Goal: Task Accomplishment & Management: Manage account settings

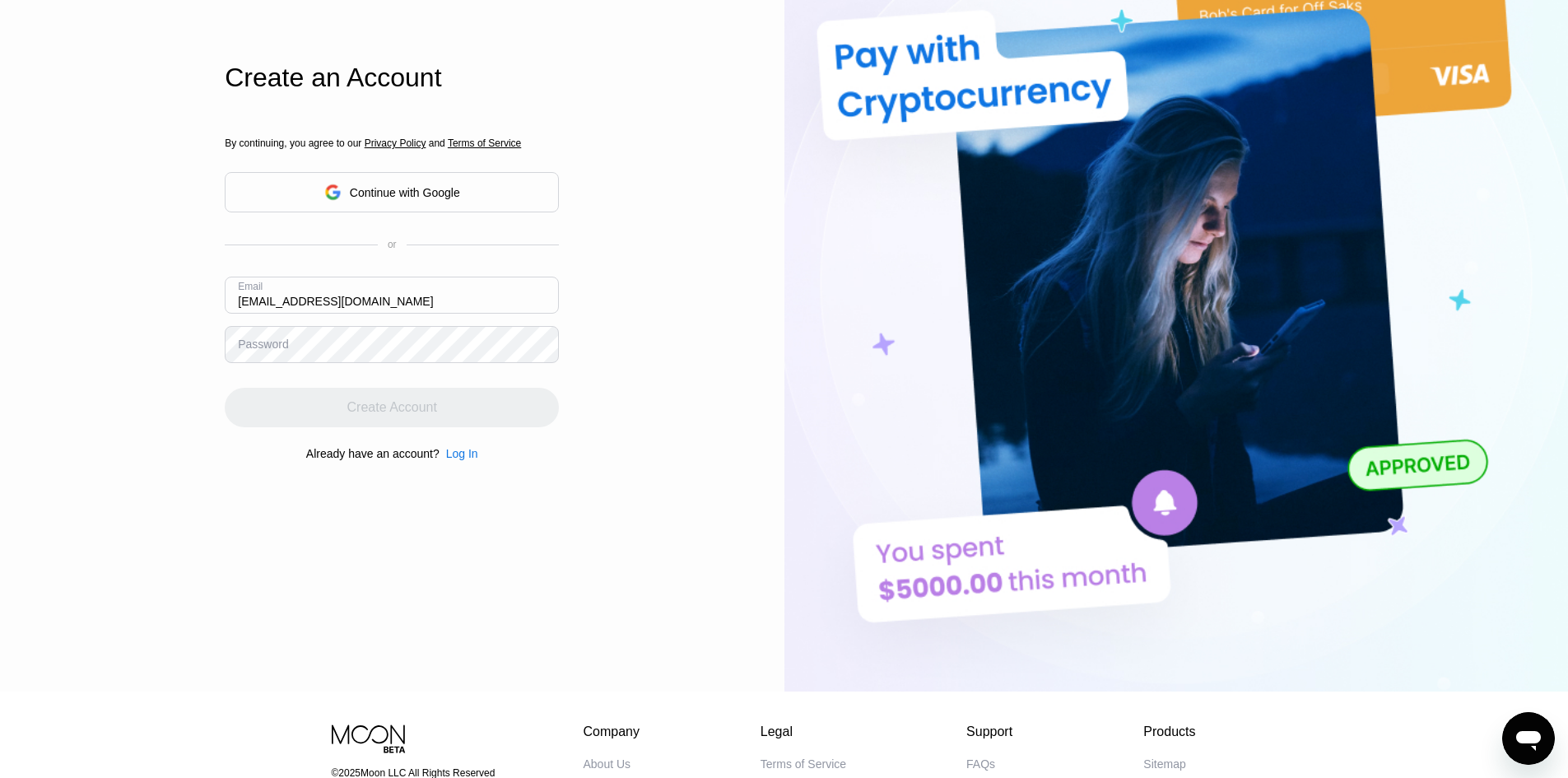
type input "superdeveloper774@gmail.com"
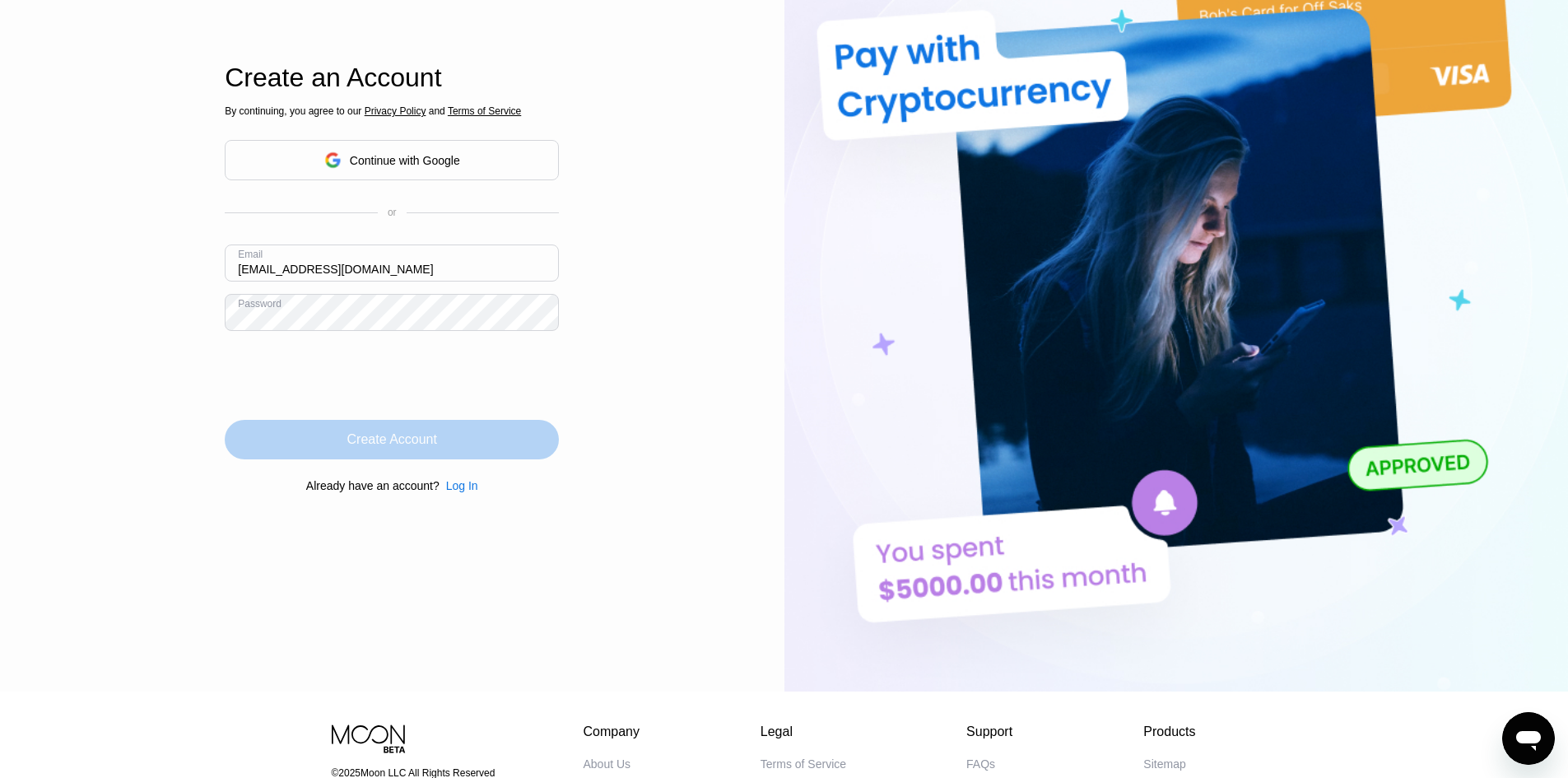
click at [327, 445] on div "Create Account" at bounding box center [392, 440] width 334 height 40
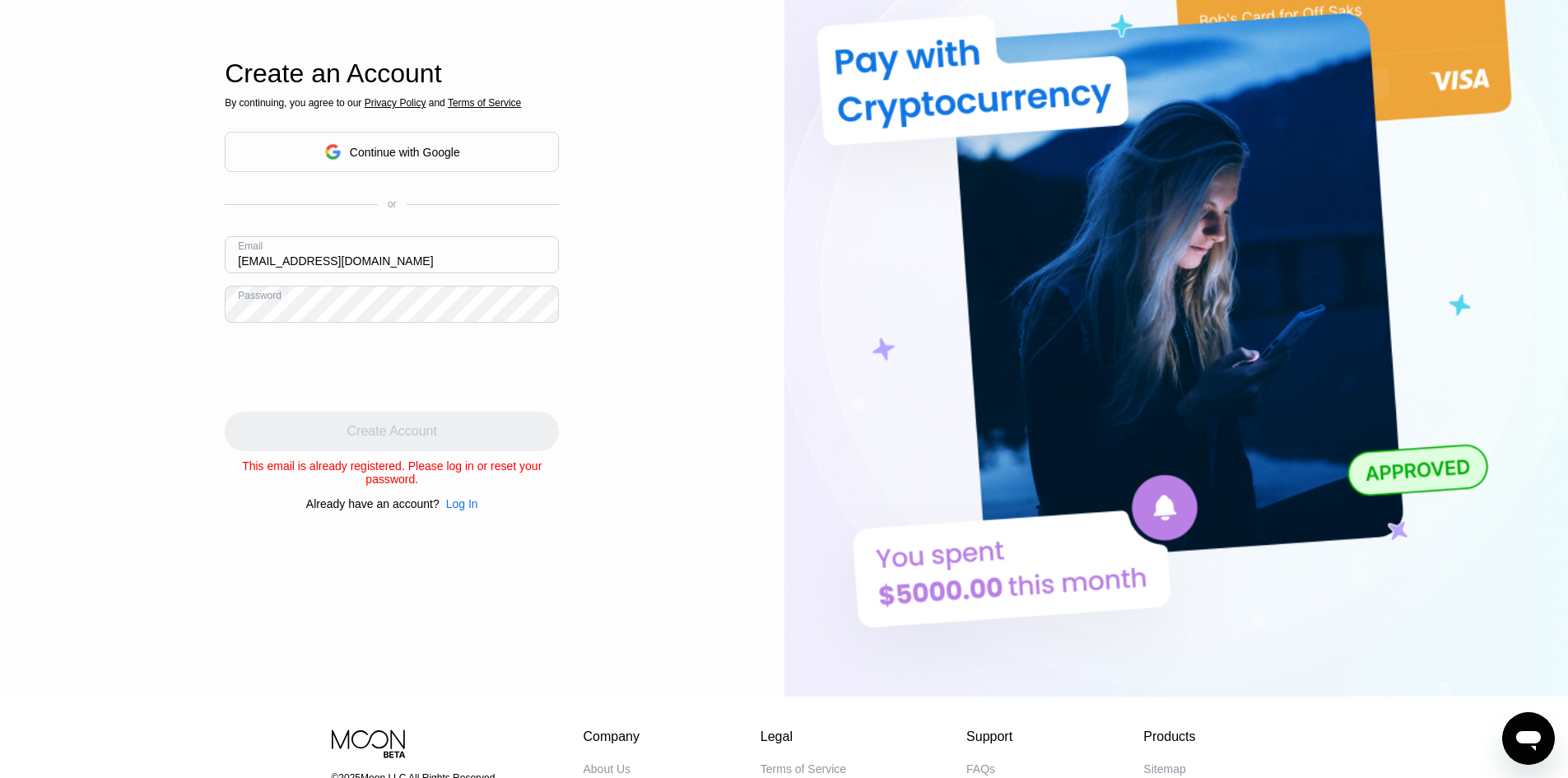
scroll to position [165, 0]
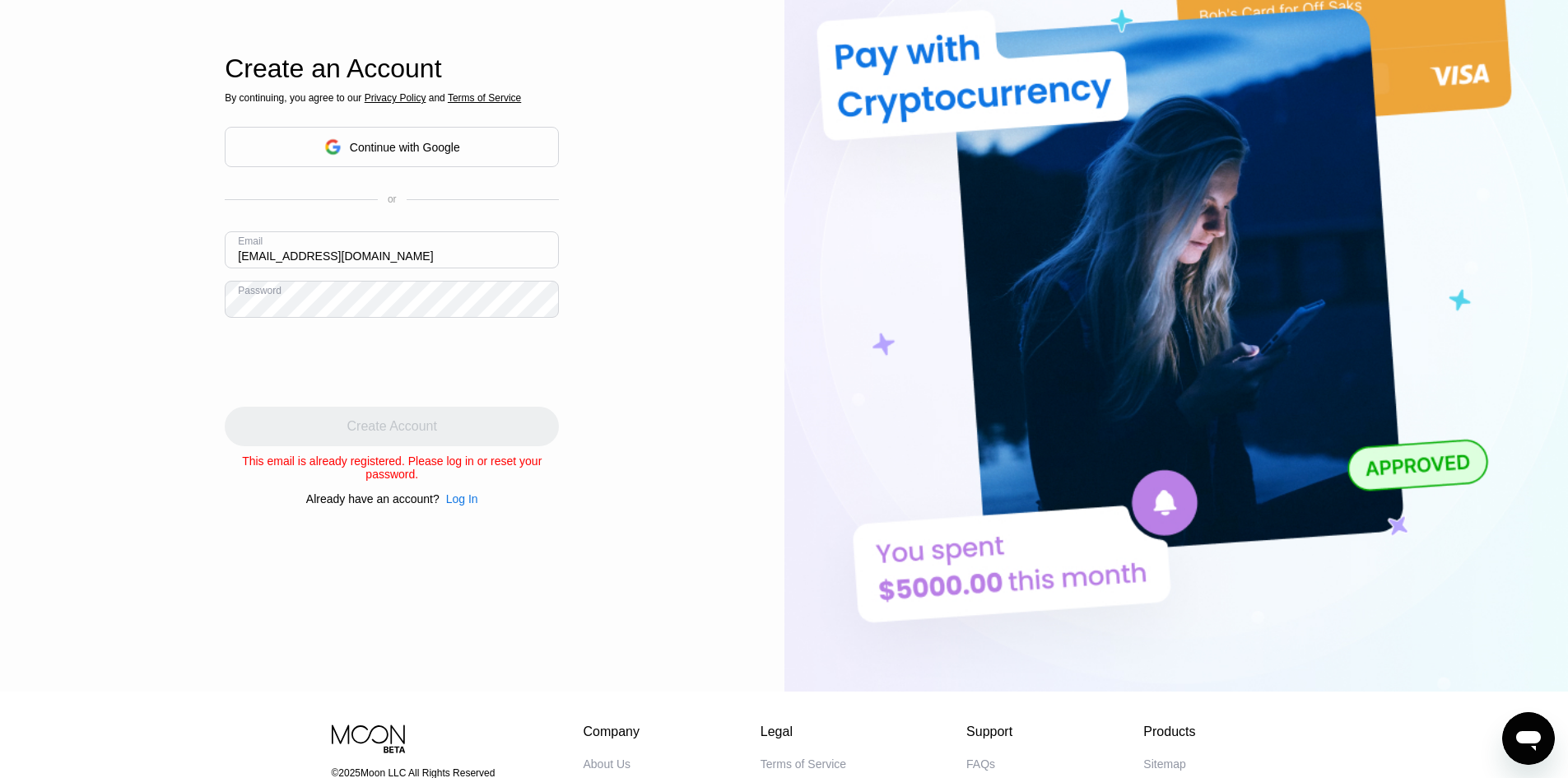
click at [458, 505] on div "Log In" at bounding box center [461, 499] width 32 height 13
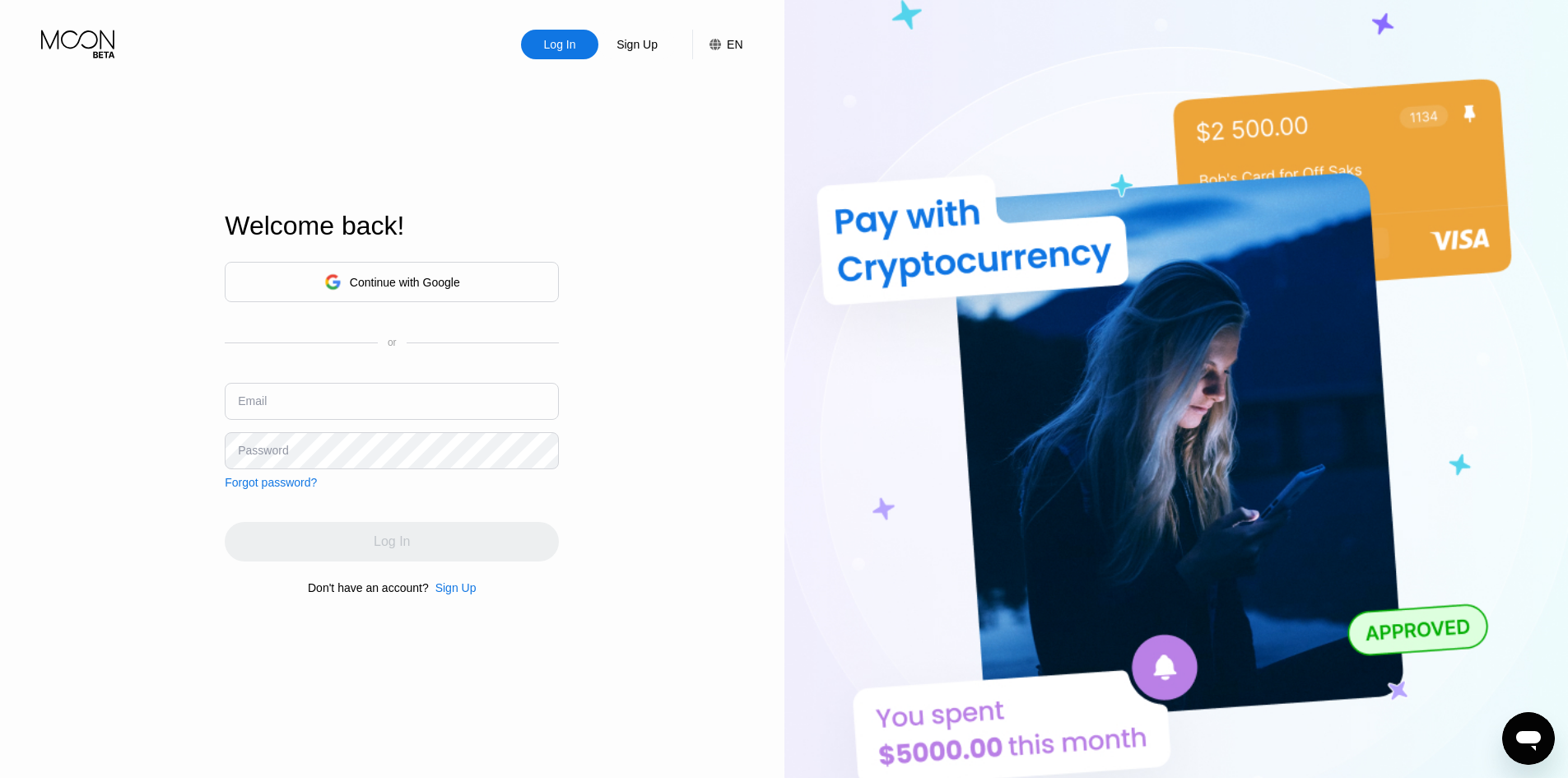
click at [400, 411] on input "text" at bounding box center [392, 401] width 334 height 37
type input "s"
click at [428, 285] on div "Continue with Google" at bounding box center [405, 282] width 110 height 13
